Goal: Communication & Community: Answer question/provide support

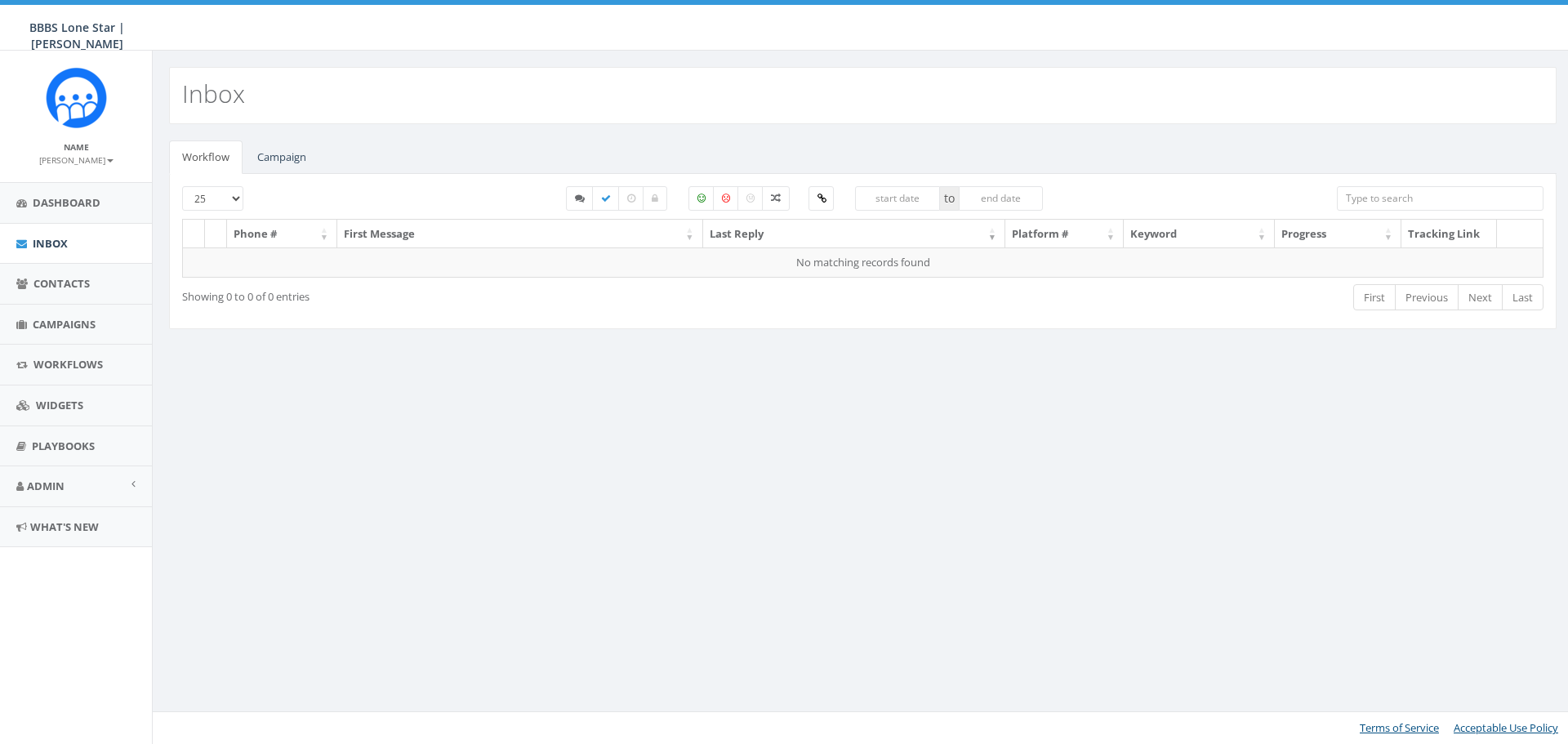
select select
click at [263, 159] on link "Campaign" at bounding box center [282, 156] width 75 height 33
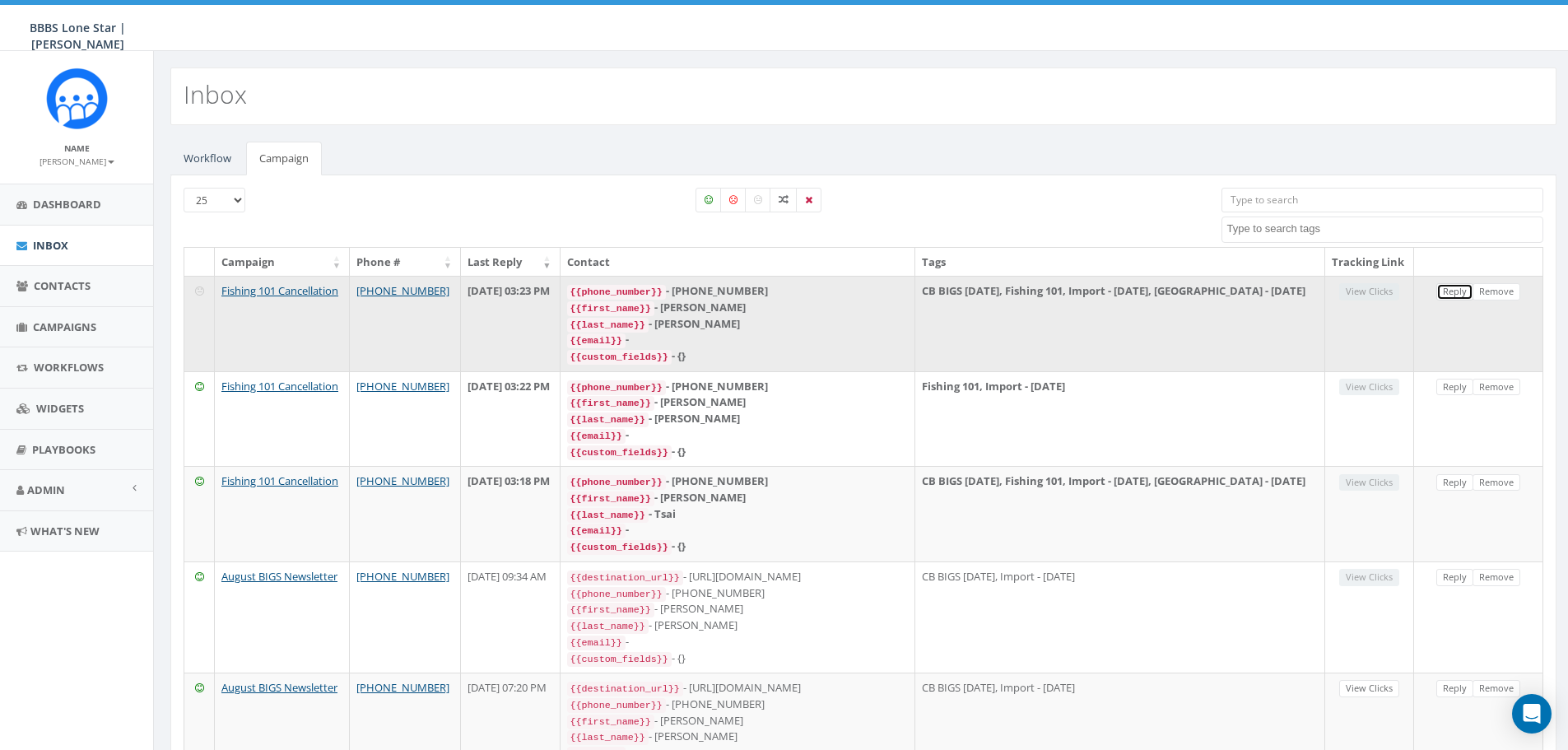
click at [1458, 300] on link "Reply" at bounding box center [1454, 291] width 37 height 17
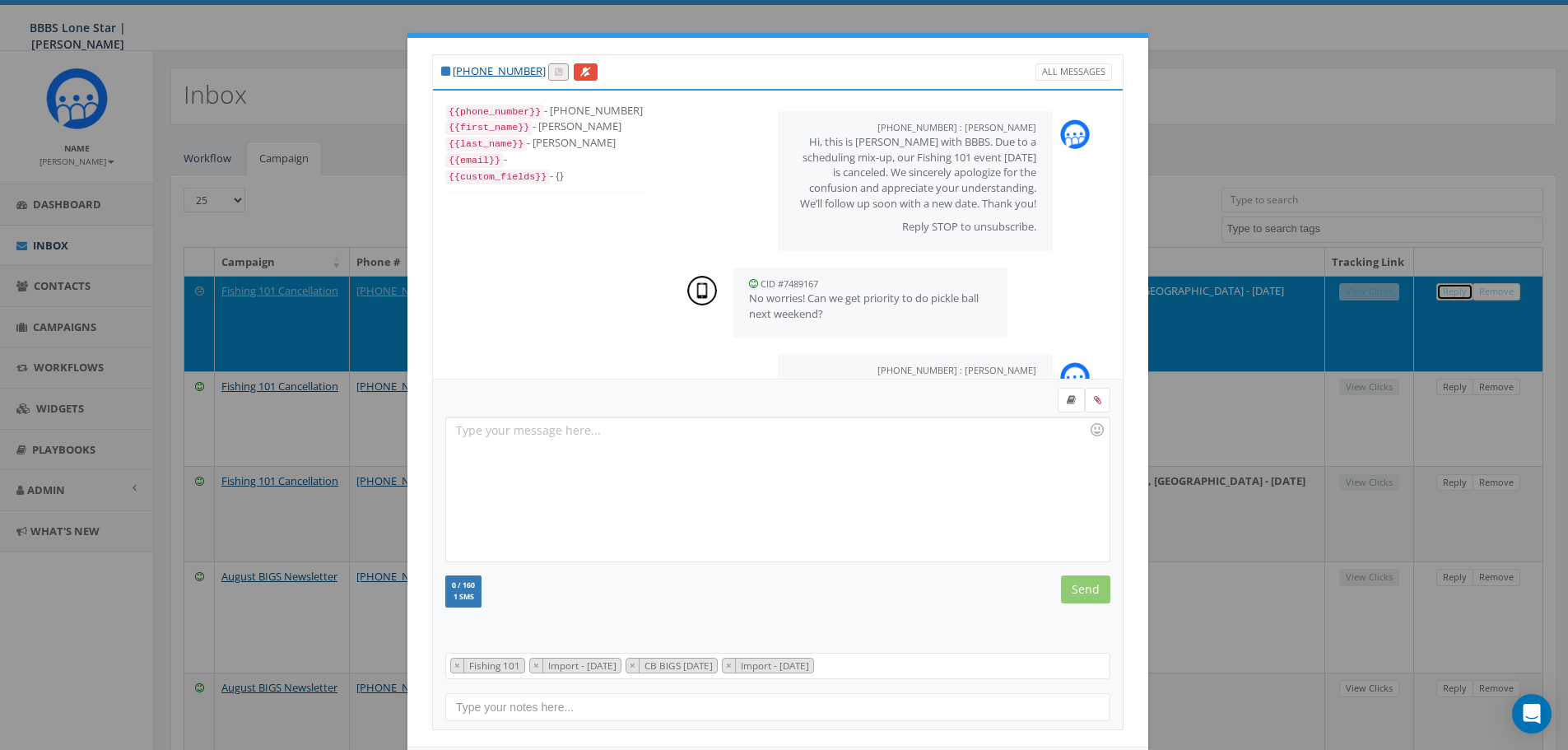
scroll to position [185, 0]
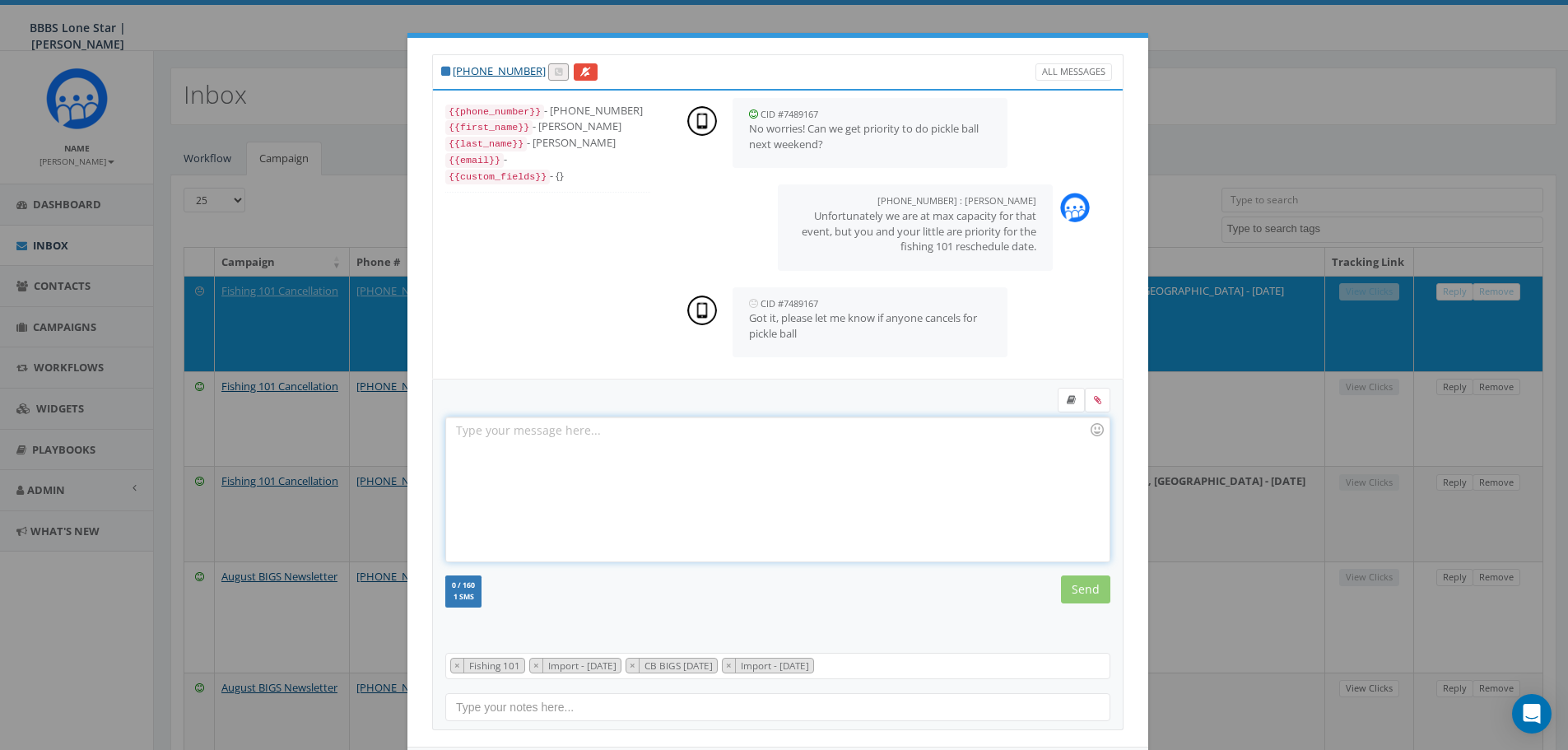
click at [811, 442] on div at bounding box center [777, 489] width 662 height 144
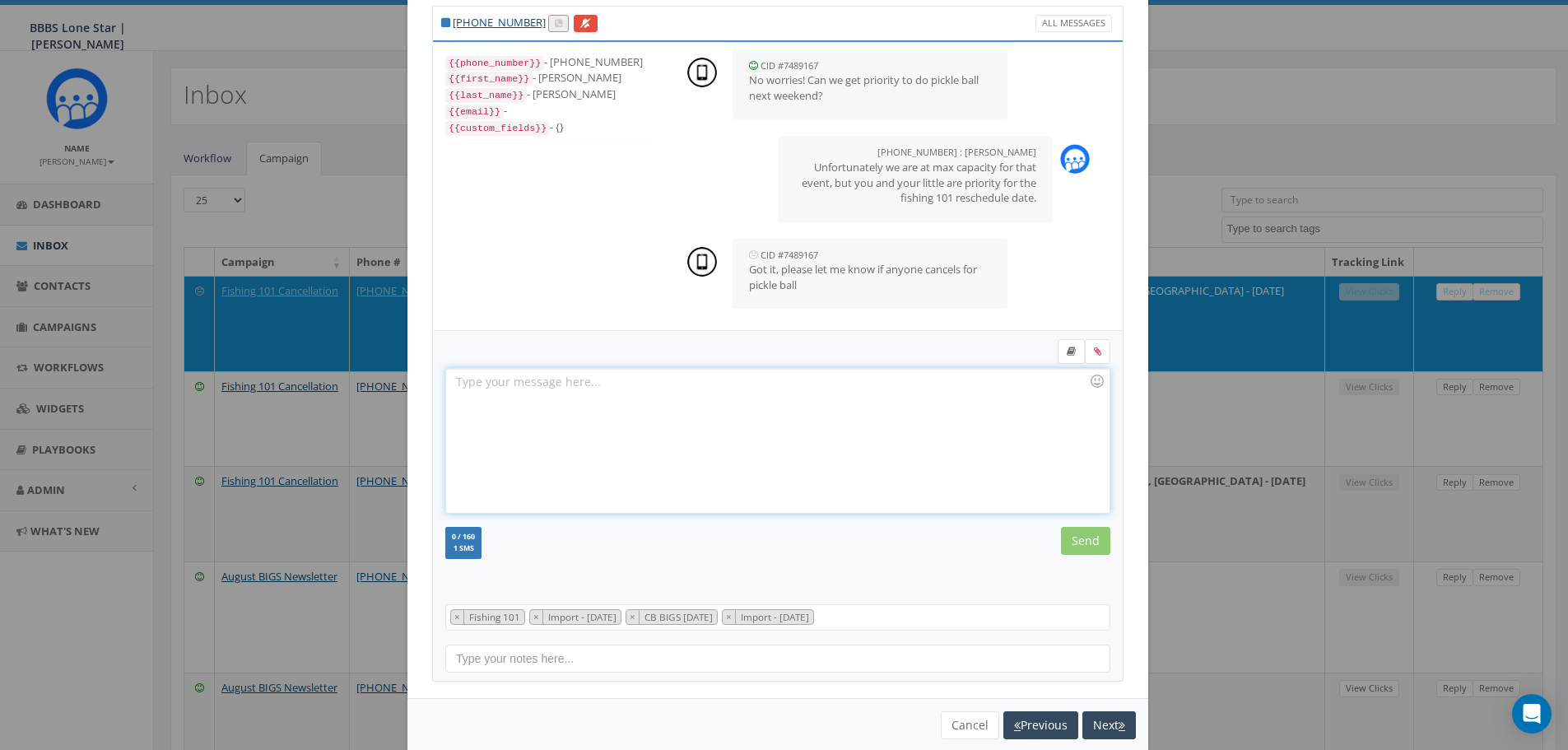
scroll to position [75, 0]
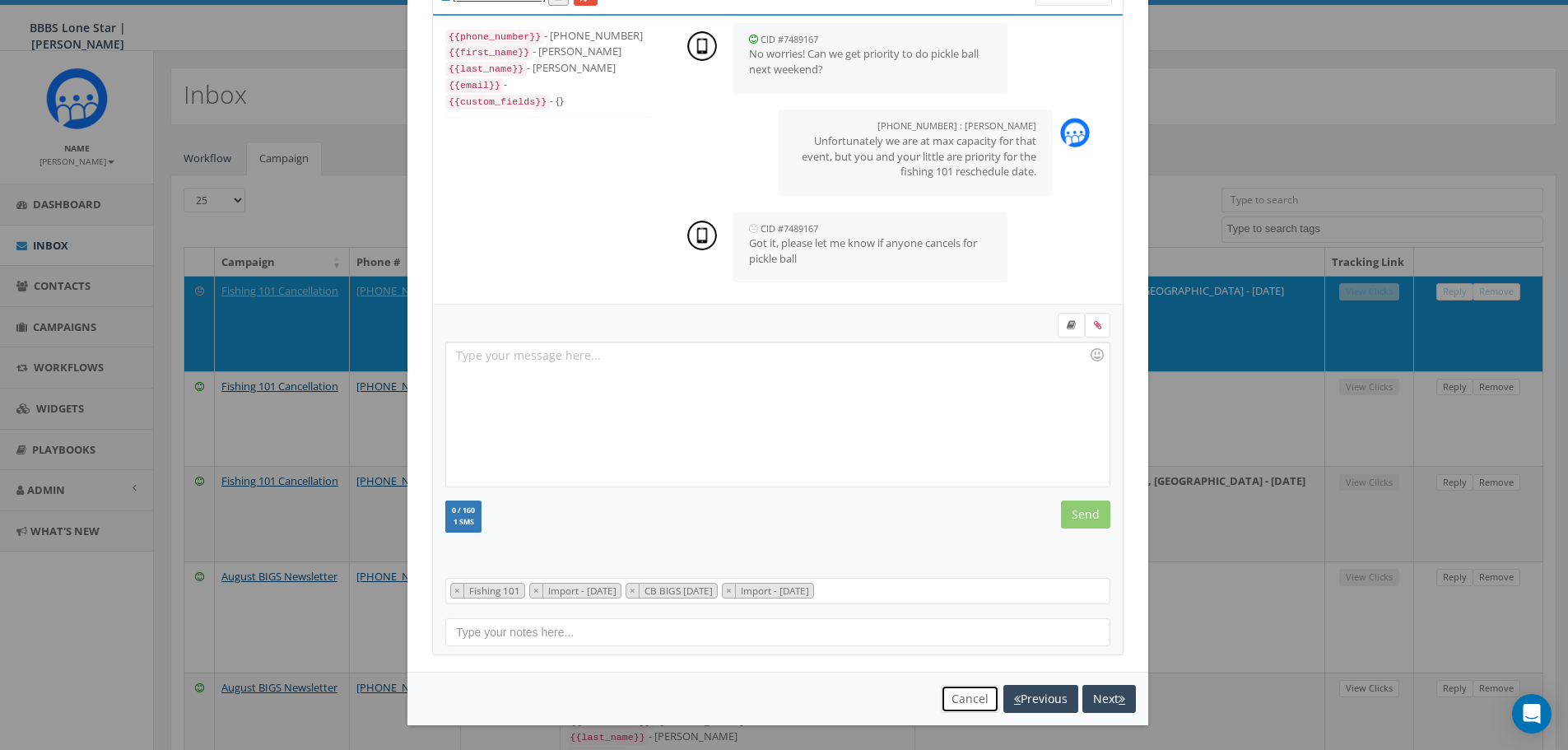
click at [968, 687] on button "Cancel" at bounding box center [970, 699] width 59 height 28
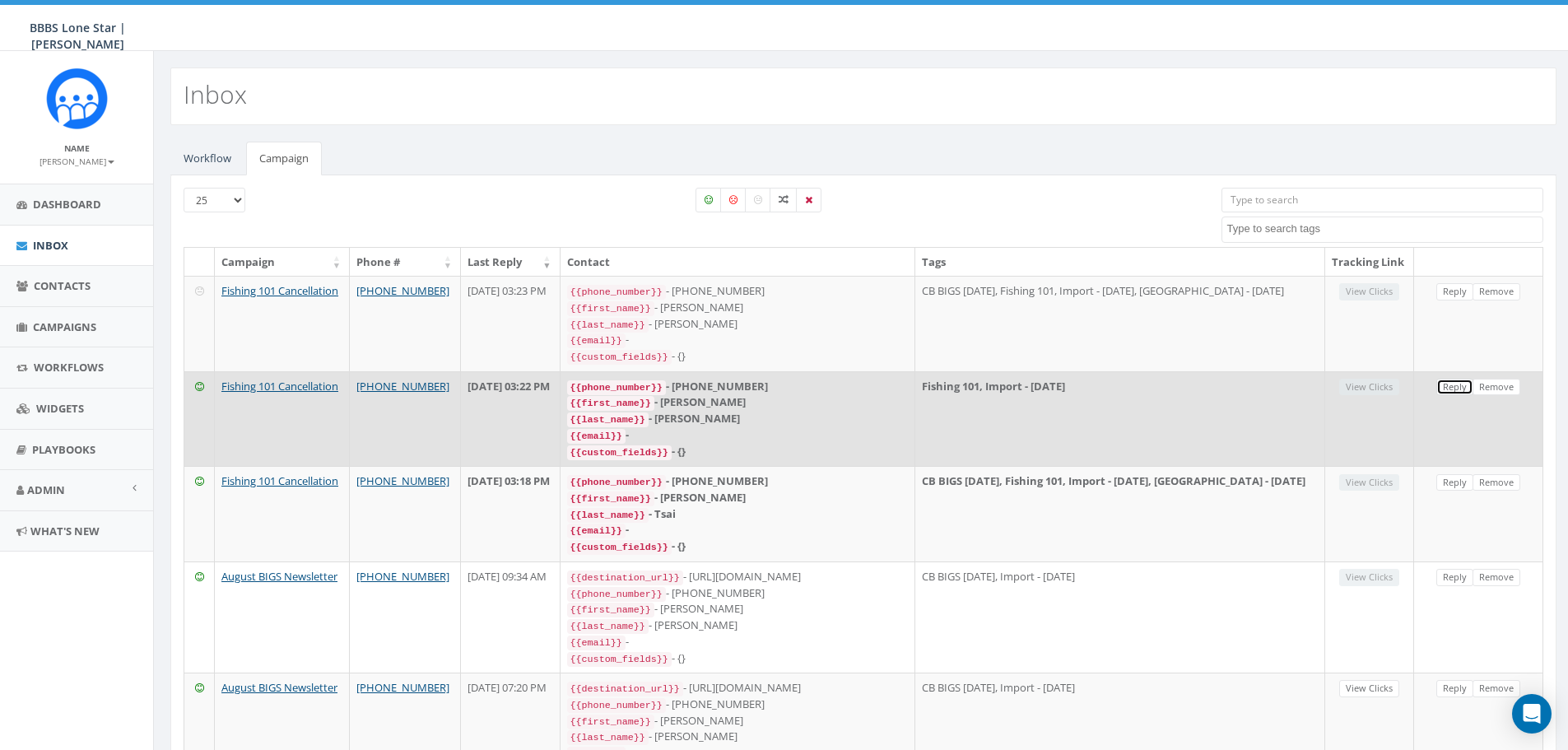
click at [1450, 396] on link "Reply" at bounding box center [1454, 387] width 37 height 17
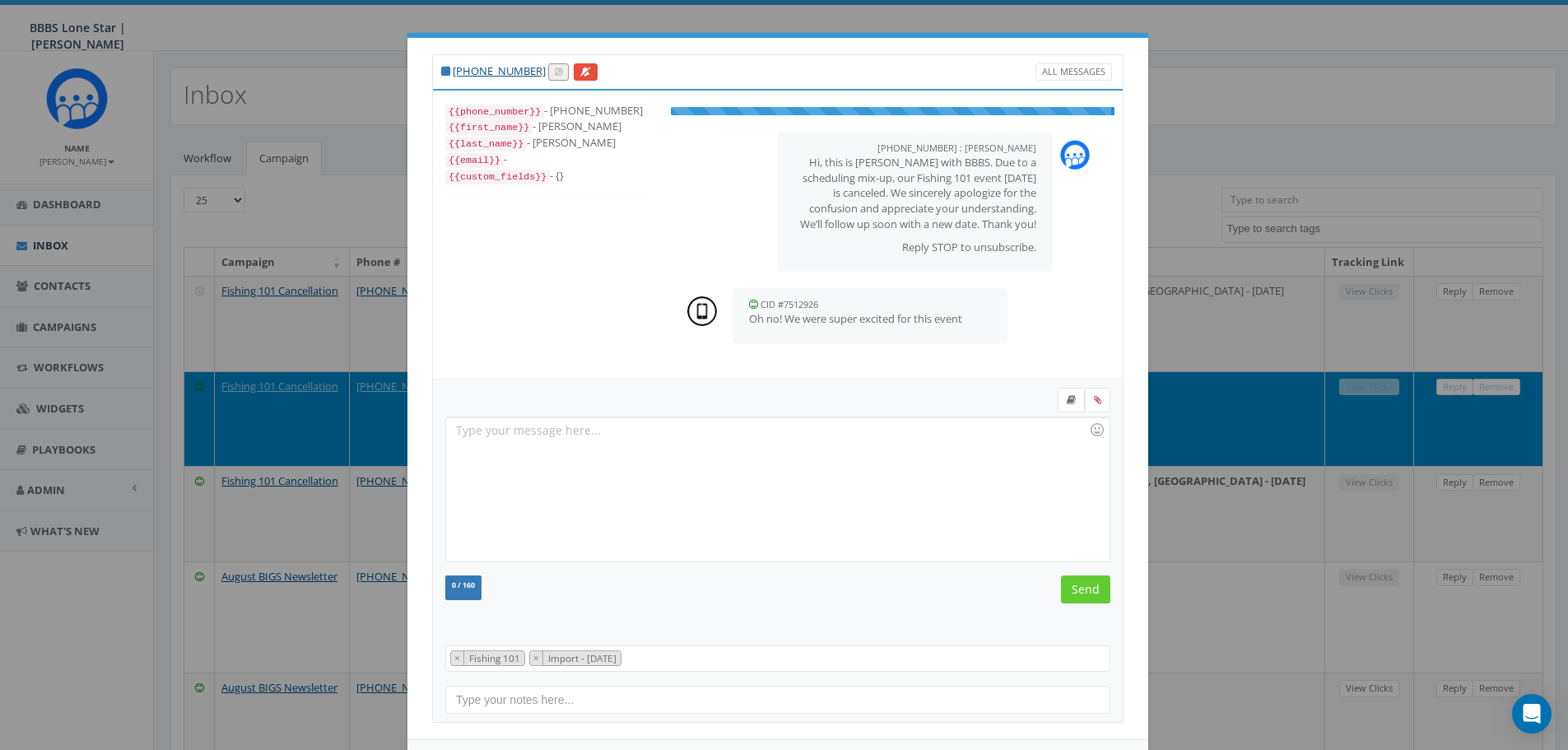
scroll to position [16, 0]
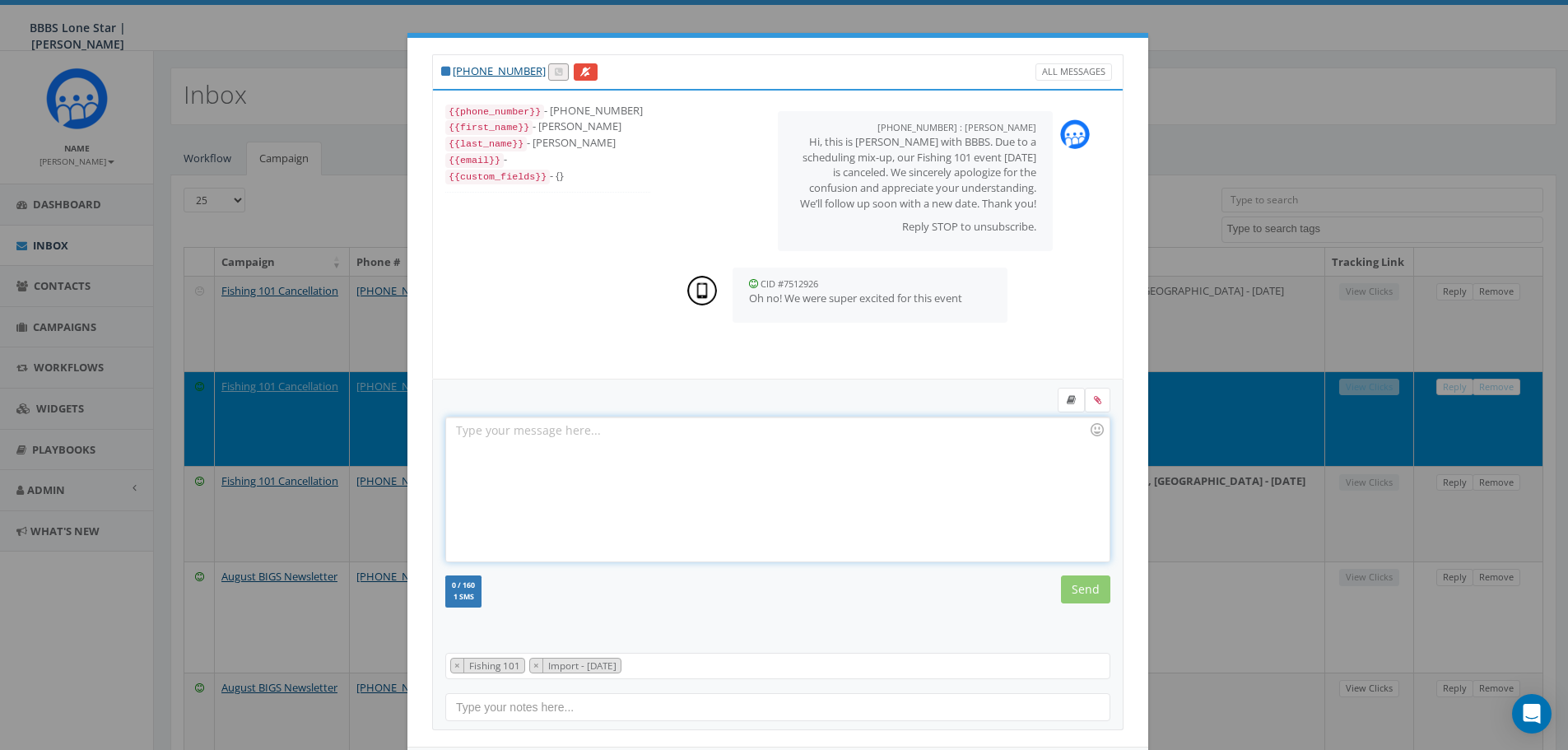
click at [793, 450] on div at bounding box center [777, 489] width 662 height 144
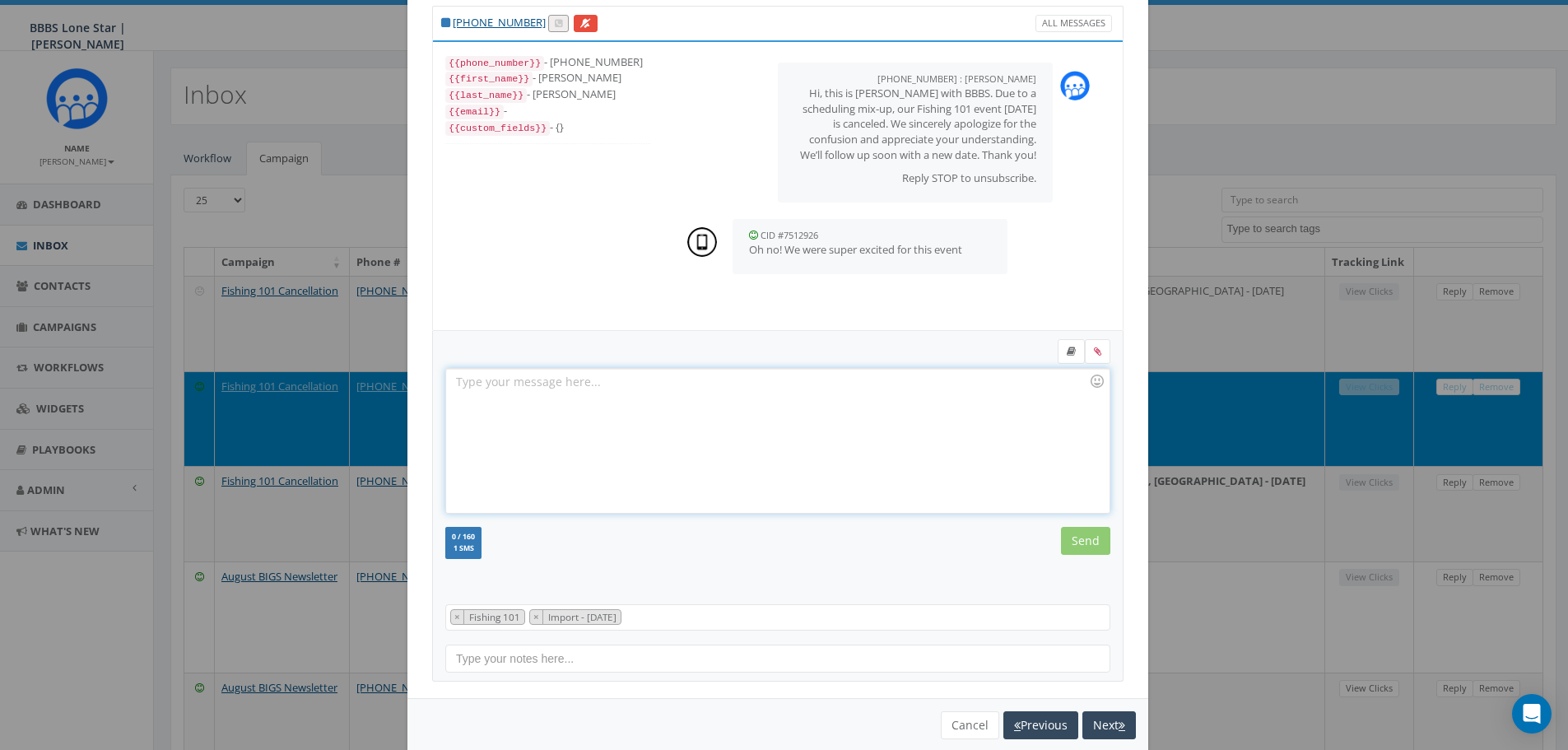
scroll to position [75, 0]
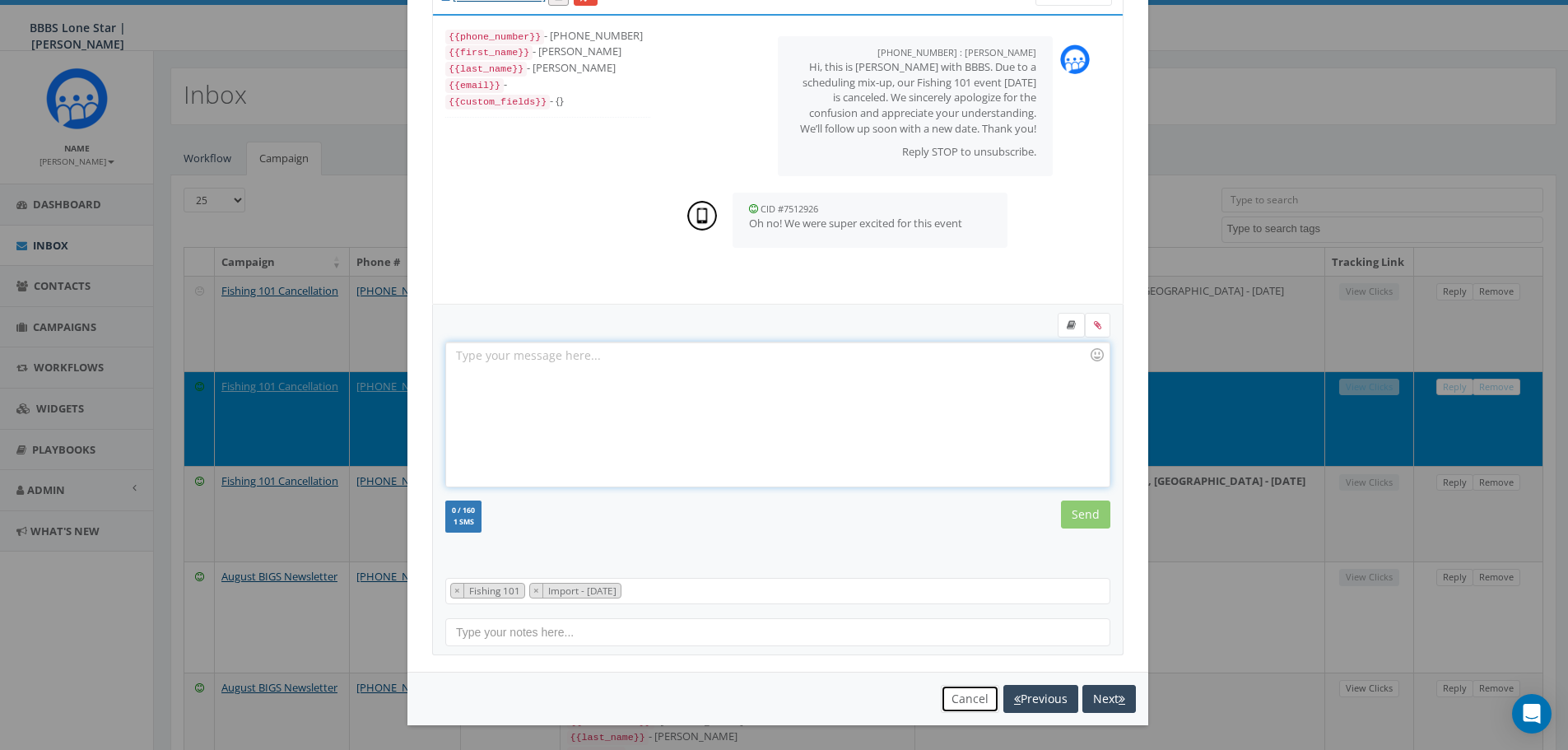
click at [941, 692] on button "Cancel" at bounding box center [970, 699] width 59 height 28
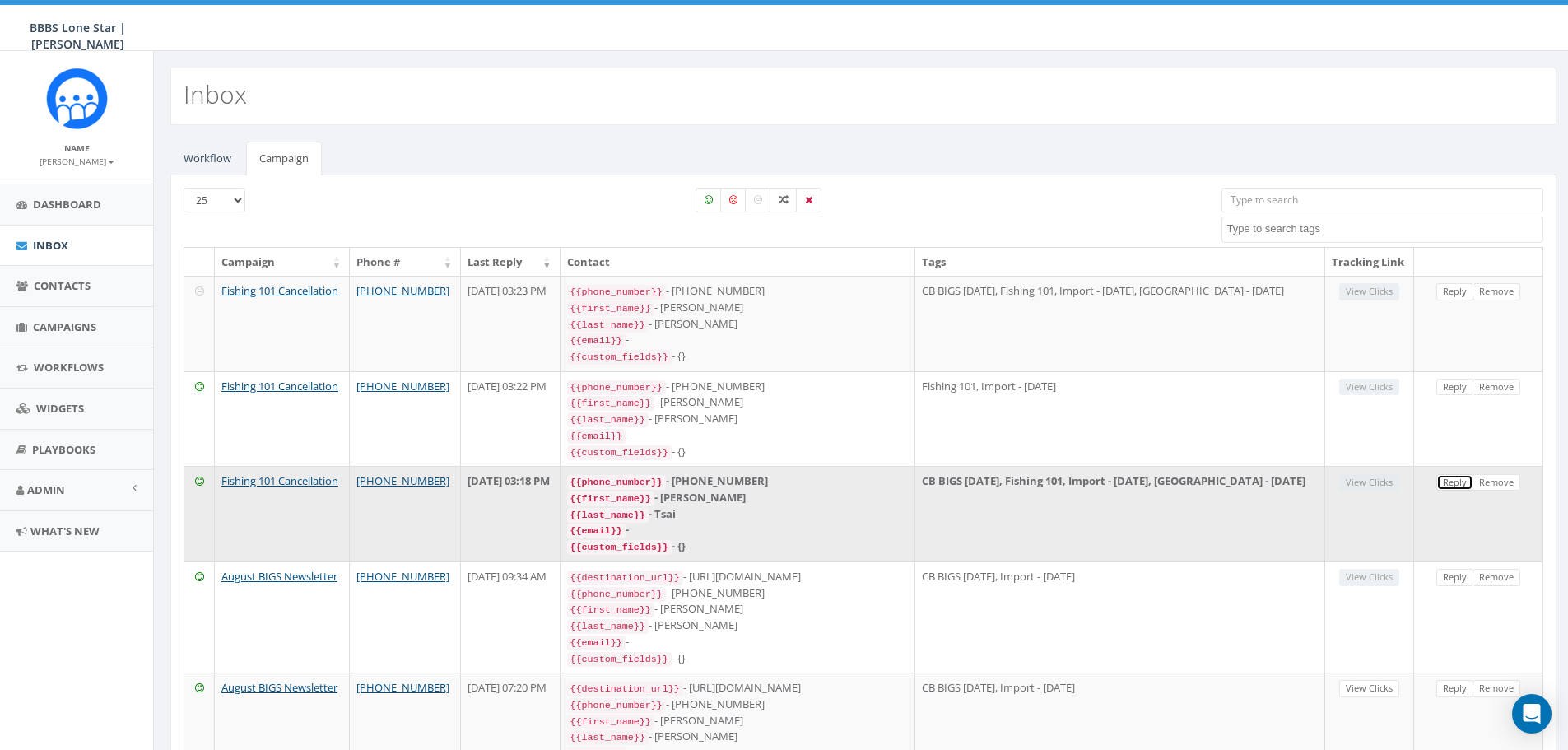
click at [1454, 489] on link "Reply" at bounding box center [1454, 482] width 37 height 17
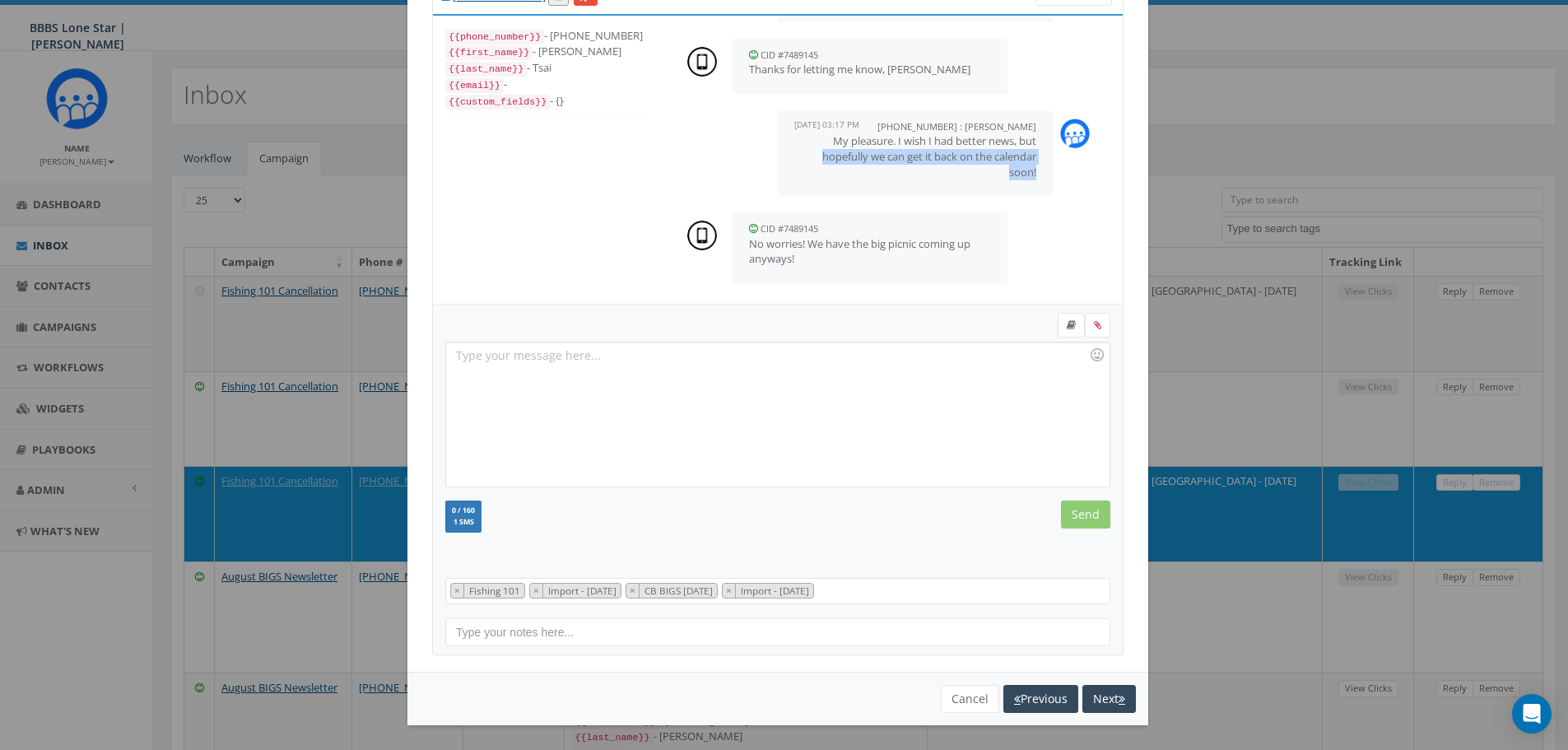
drag, startPoint x: 1022, startPoint y: 173, endPoint x: 907, endPoint y: 149, distance: 117.5
click at [907, 149] on div "[PHONE_NUMBER] : [PERSON_NAME] [DATE] 03:17 PM My pleasure. I wish I had better…" at bounding box center [915, 152] width 275 height 86
click at [914, 170] on p "My pleasure. I wish I had better news, but hopefully we can get it back on the …" at bounding box center [916, 156] width 242 height 46
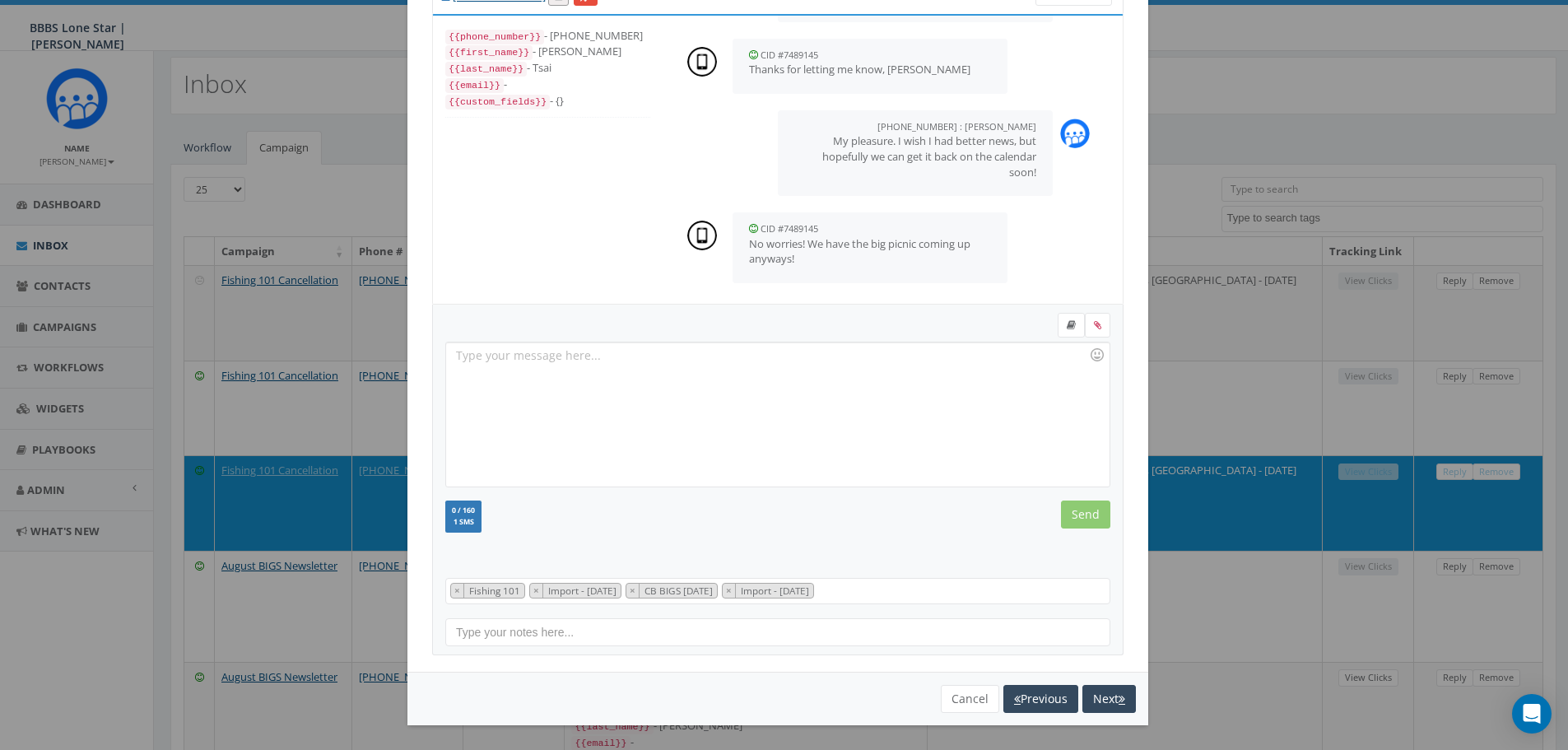
scroll to position [82, 0]
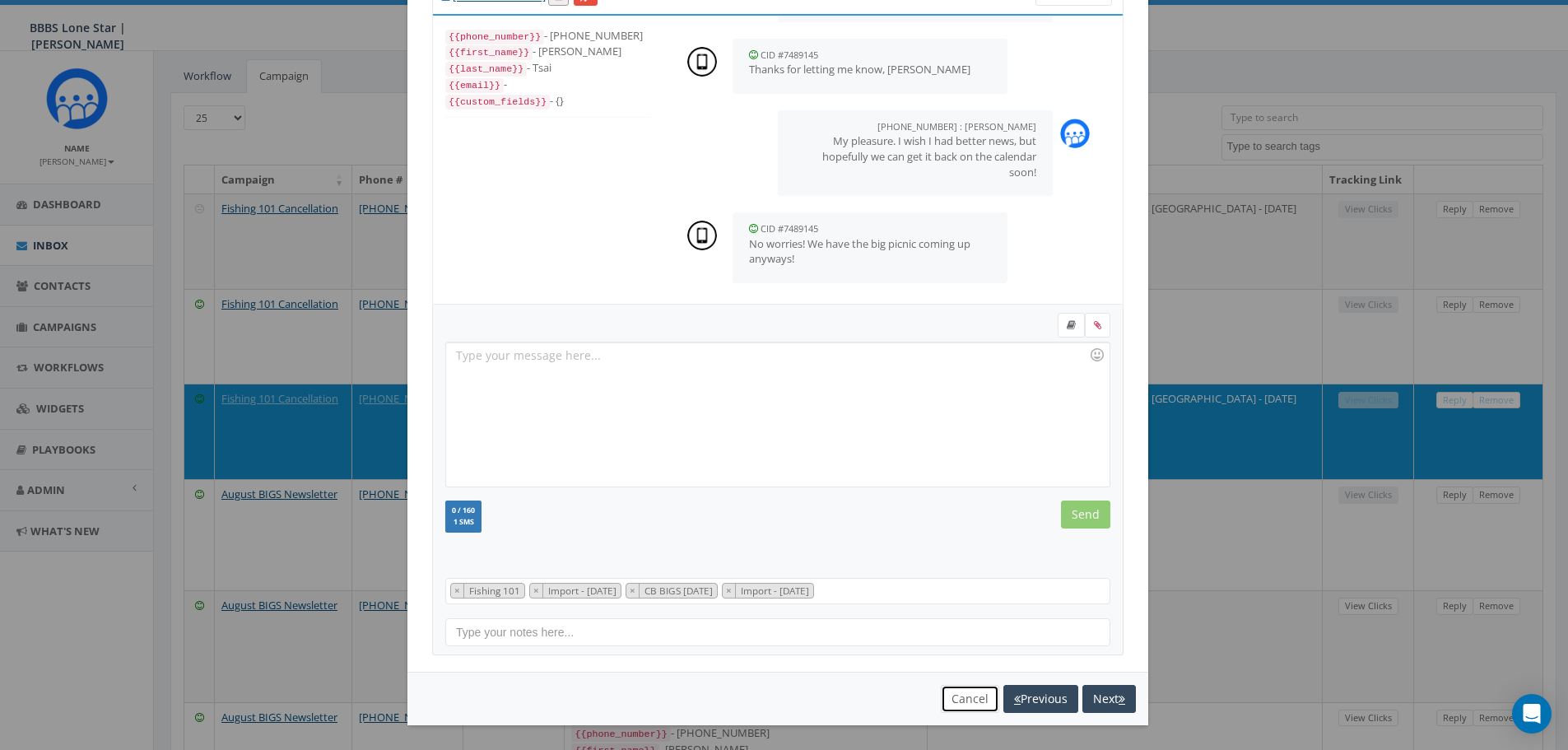
click at [971, 693] on button "Cancel" at bounding box center [970, 699] width 59 height 28
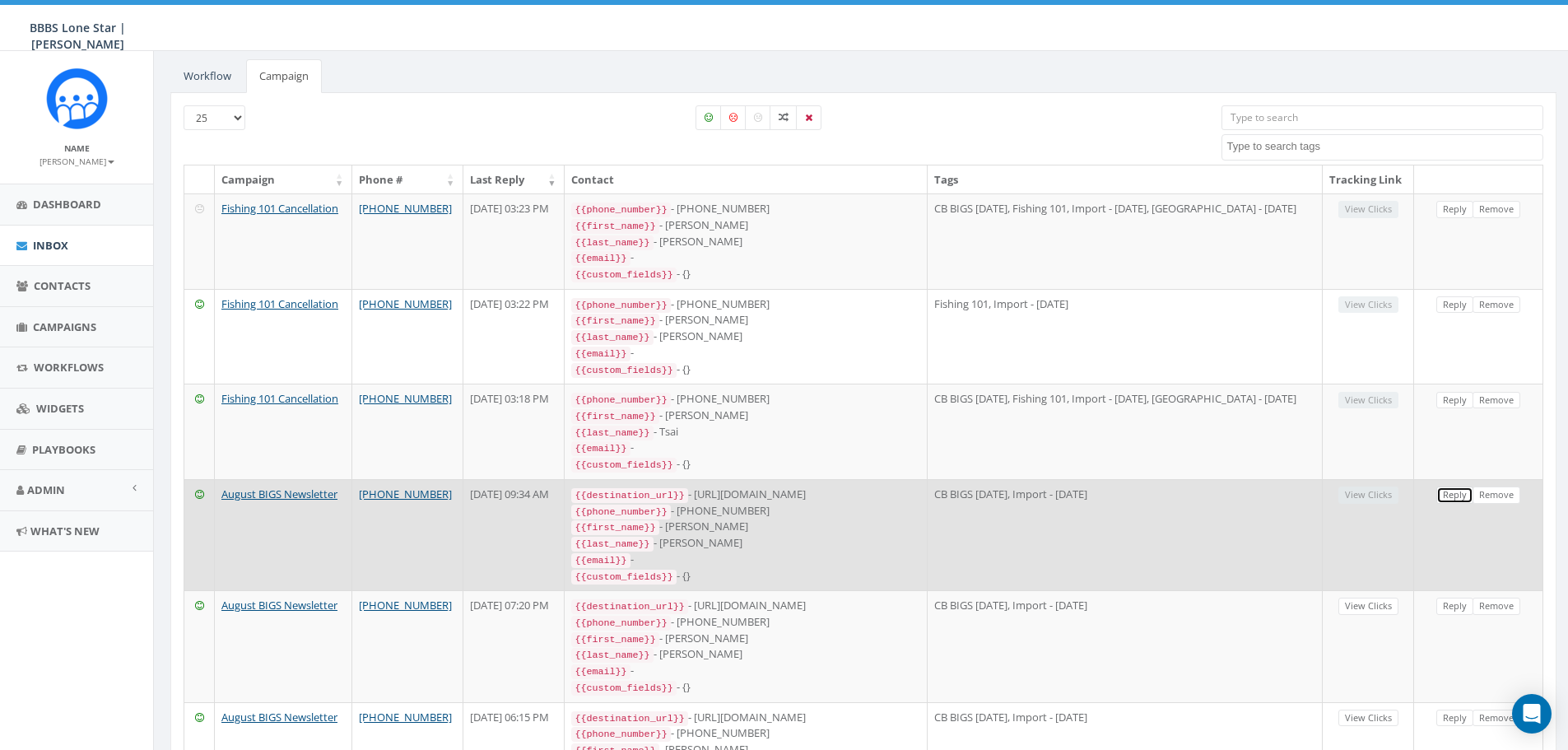
click at [1454, 487] on link "Reply" at bounding box center [1454, 495] width 37 height 17
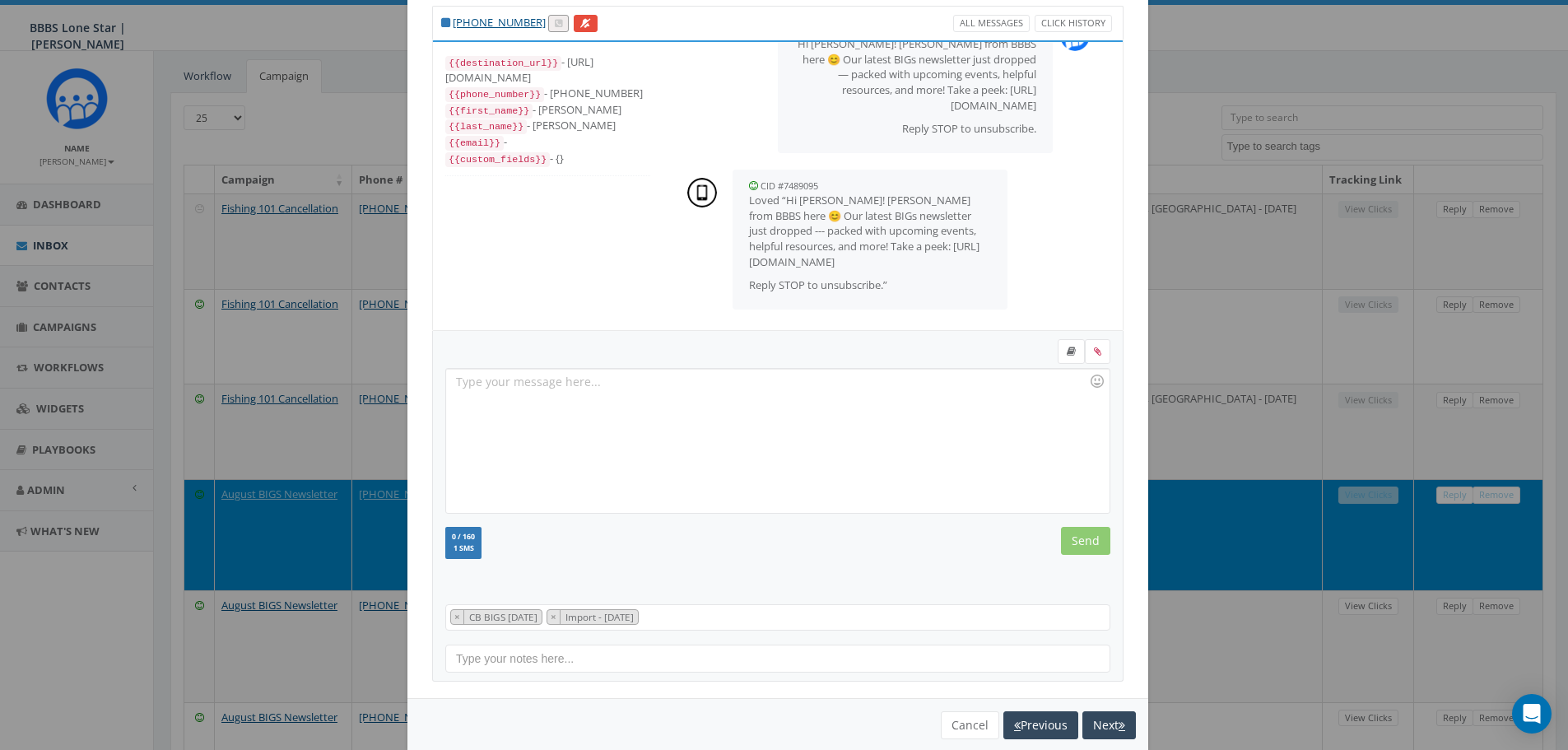
scroll to position [75, 0]
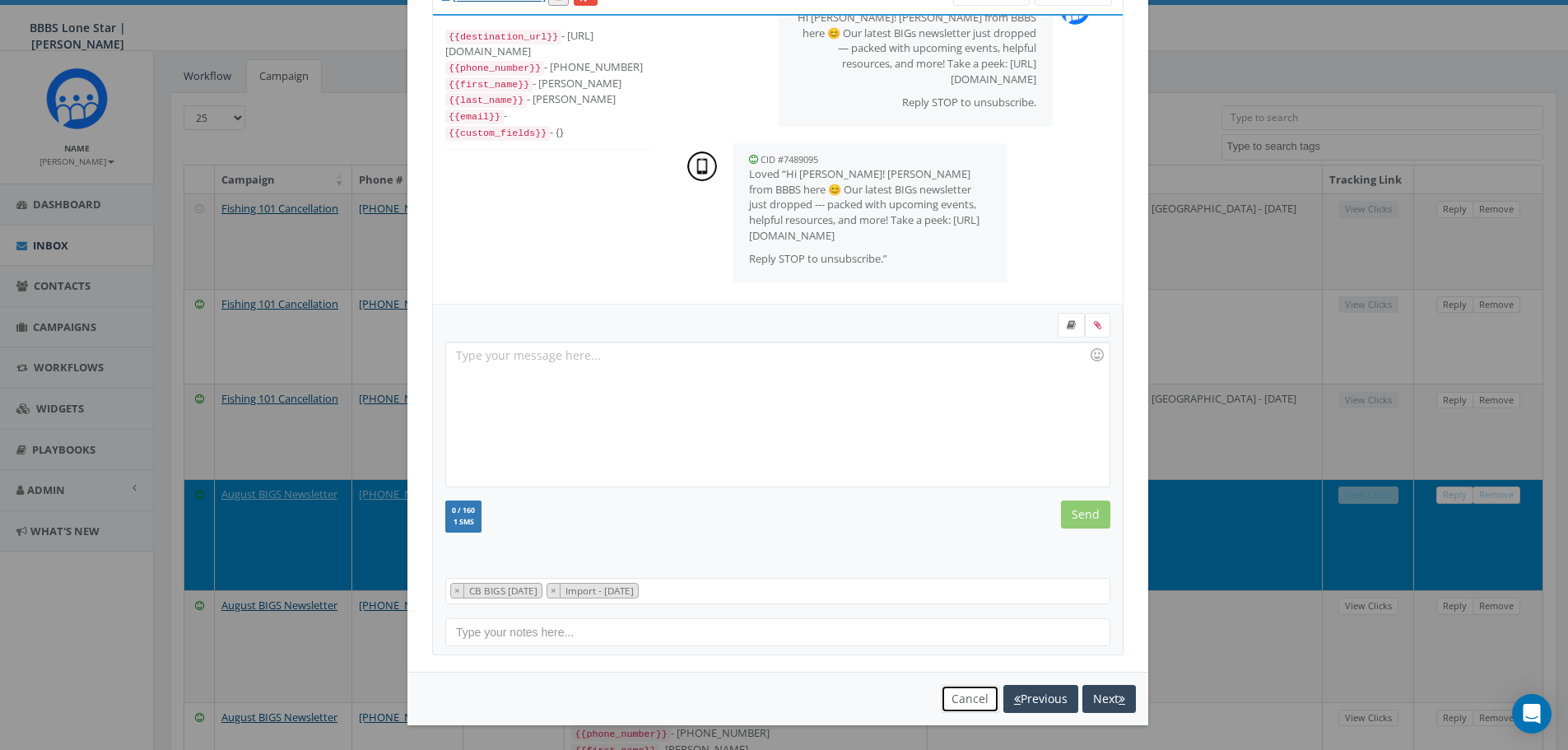
click at [976, 696] on button "Cancel" at bounding box center [970, 699] width 59 height 28
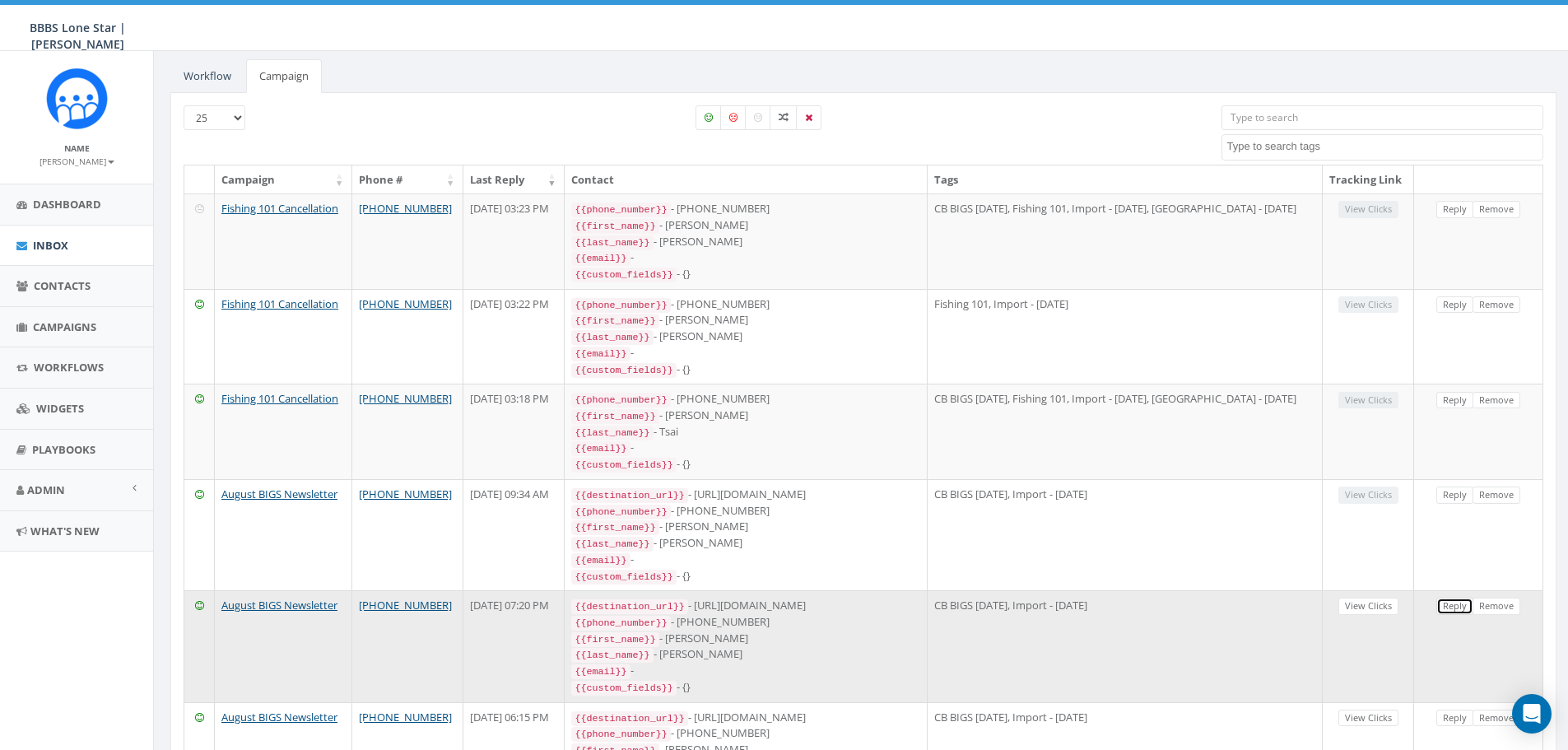
click at [1448, 598] on link "Reply" at bounding box center [1454, 606] width 37 height 17
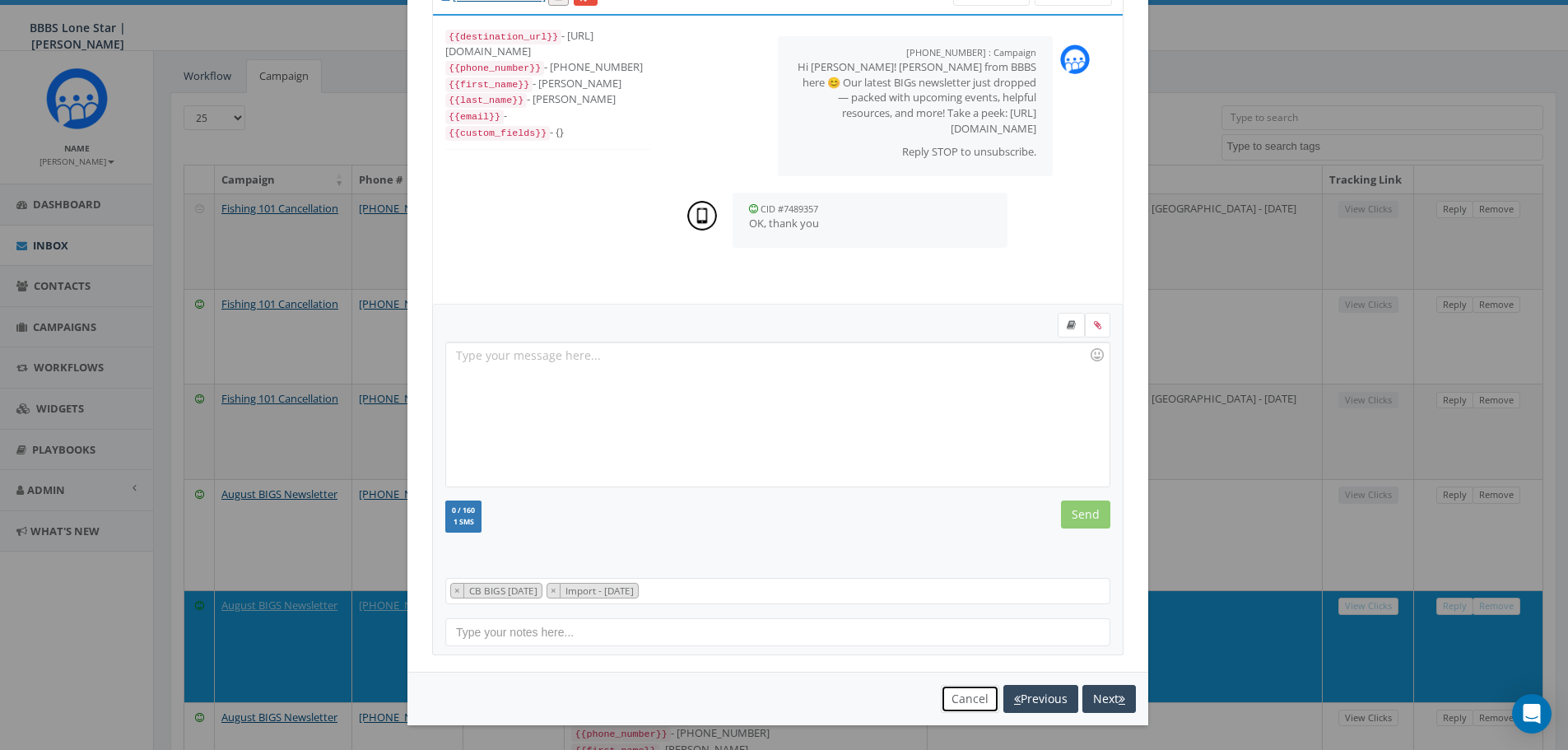
click at [955, 701] on button "Cancel" at bounding box center [970, 699] width 59 height 28
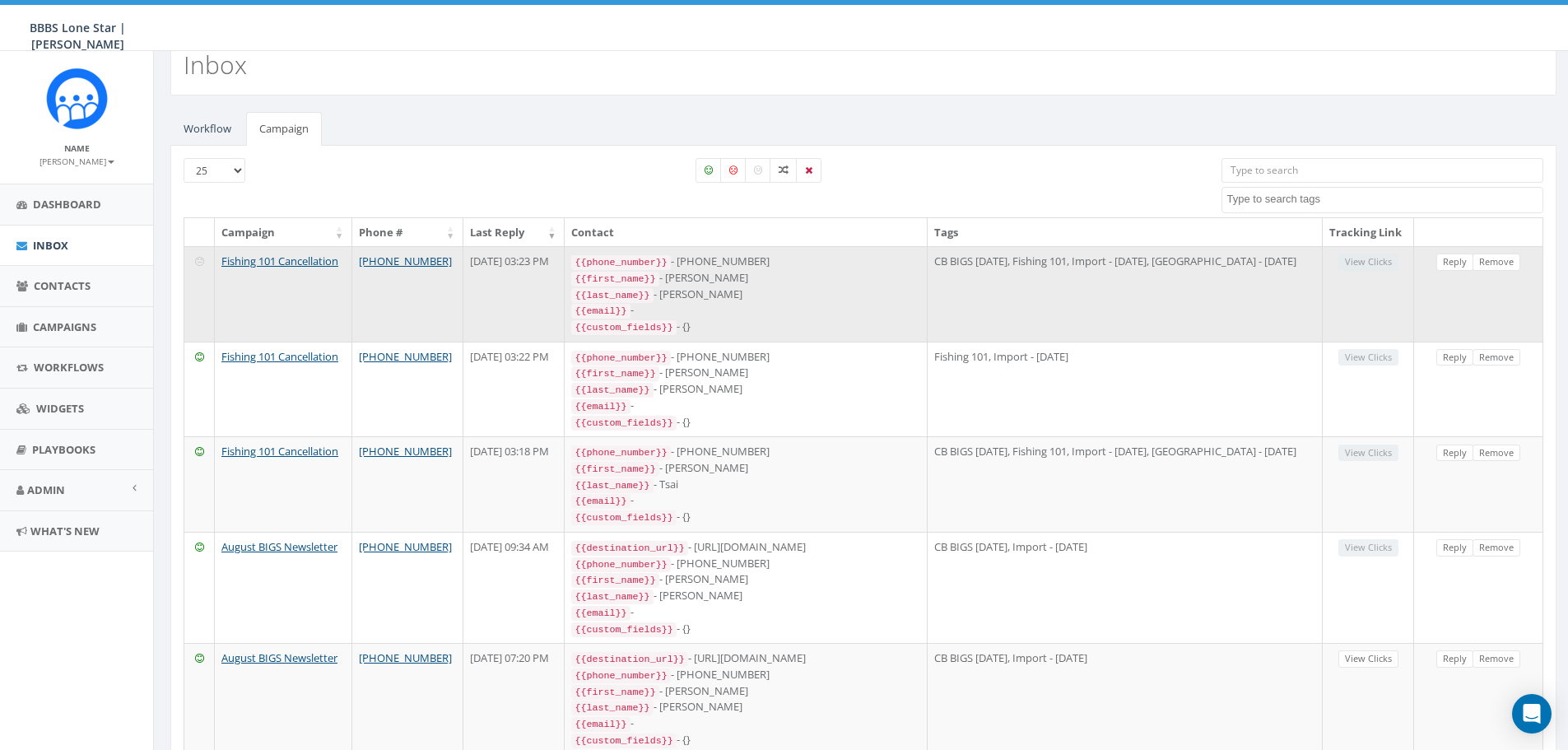
scroll to position [0, 0]
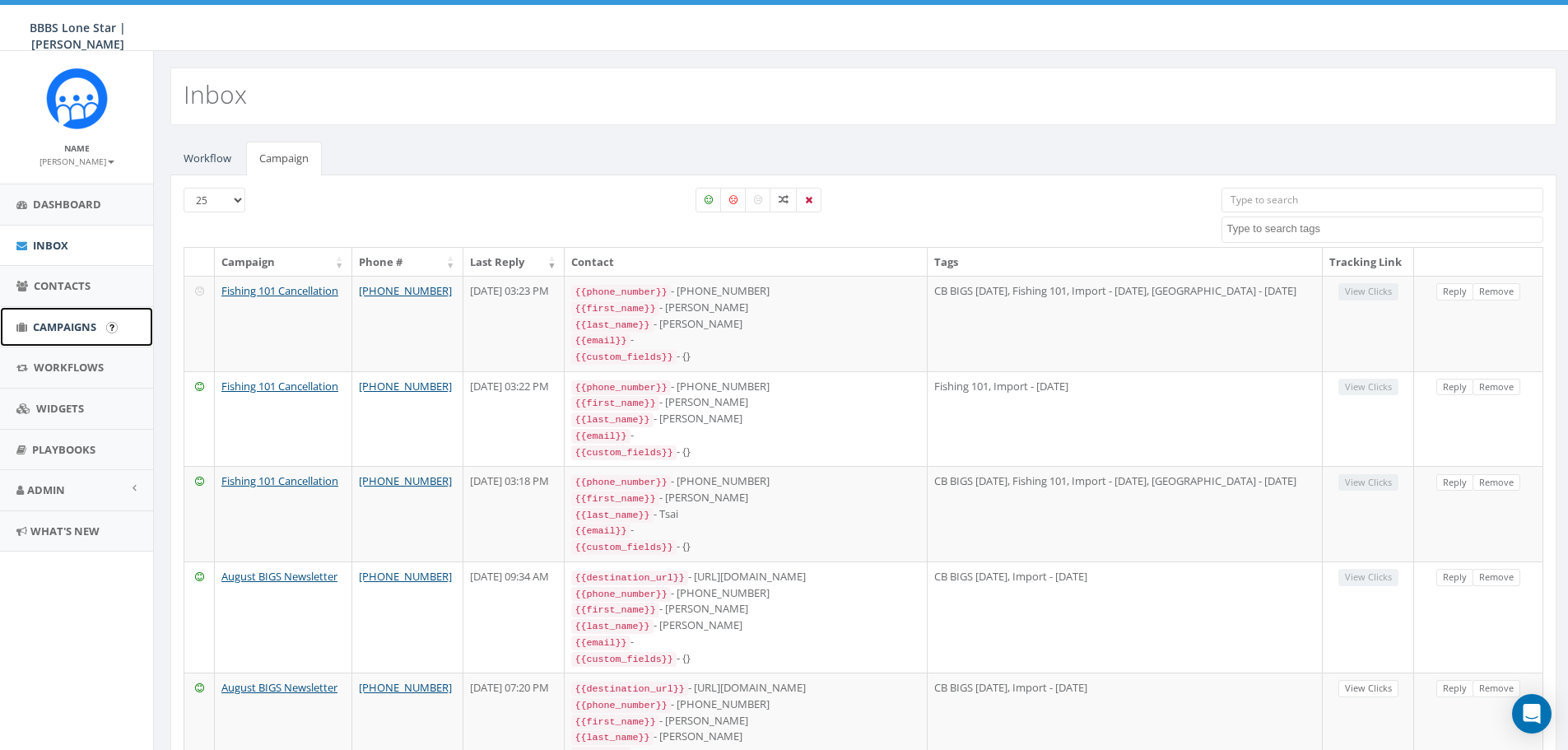
click at [65, 326] on span "Campaigns" at bounding box center [65, 326] width 63 height 14
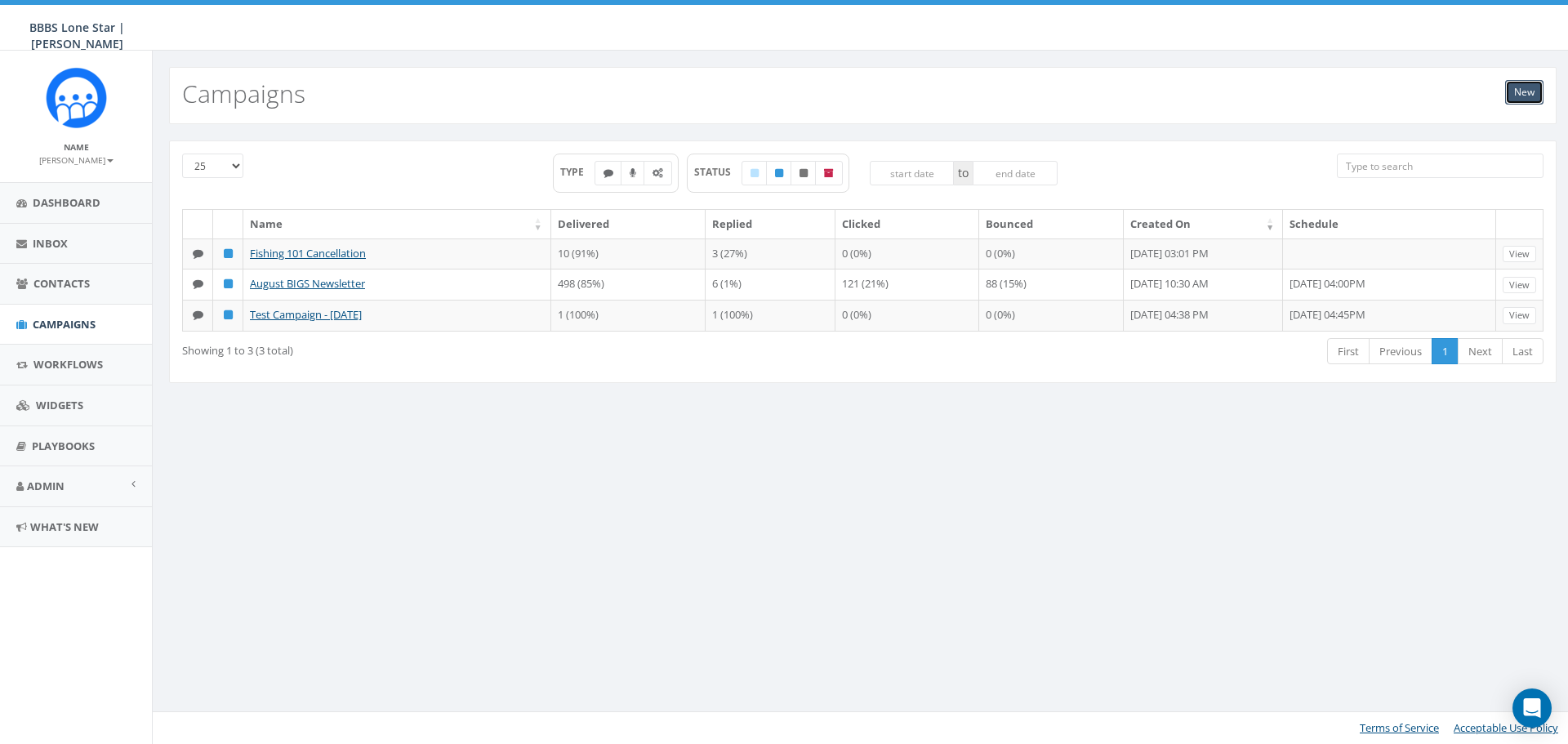
click at [1518, 98] on link "New" at bounding box center [1524, 92] width 38 height 24
